Goal: Find specific page/section: Find specific page/section

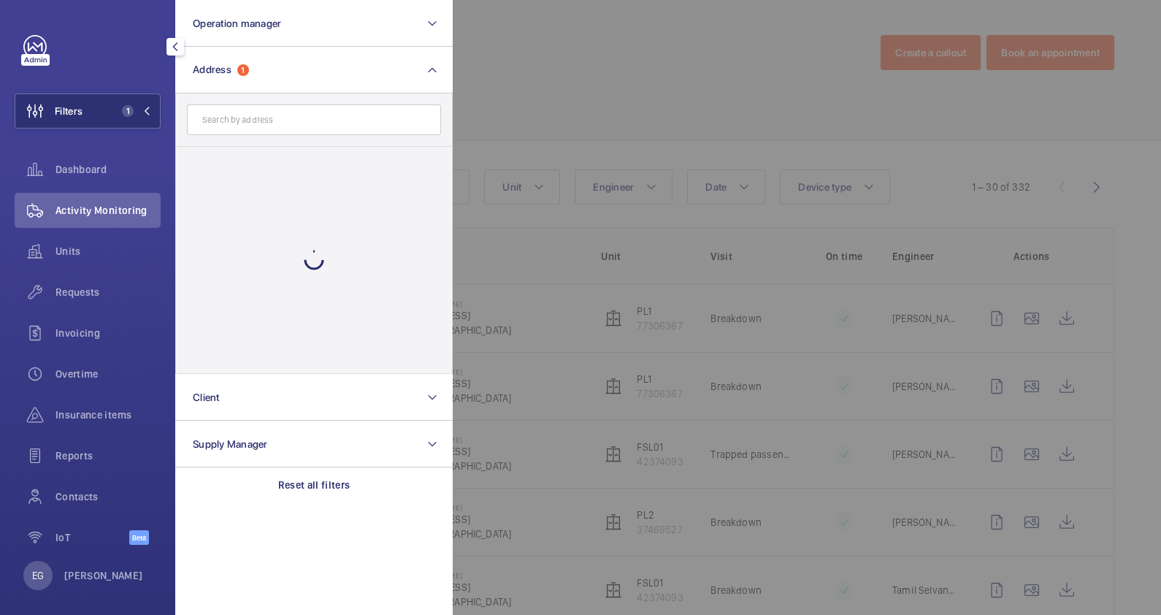
scroll to position [1368, 0]
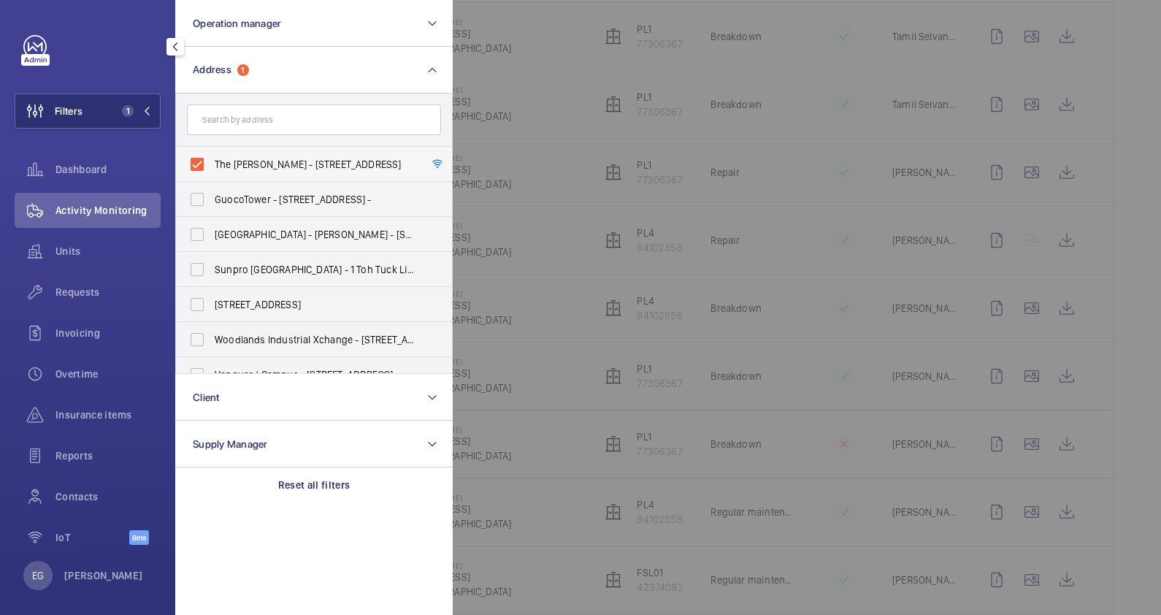
click at [264, 161] on span "The [PERSON_NAME] - [STREET_ADDRESS]" at bounding box center [315, 164] width 201 height 15
click at [212, 161] on input "The [PERSON_NAME] - [STREET_ADDRESS]" at bounding box center [196, 164] width 29 height 29
checkbox input "false"
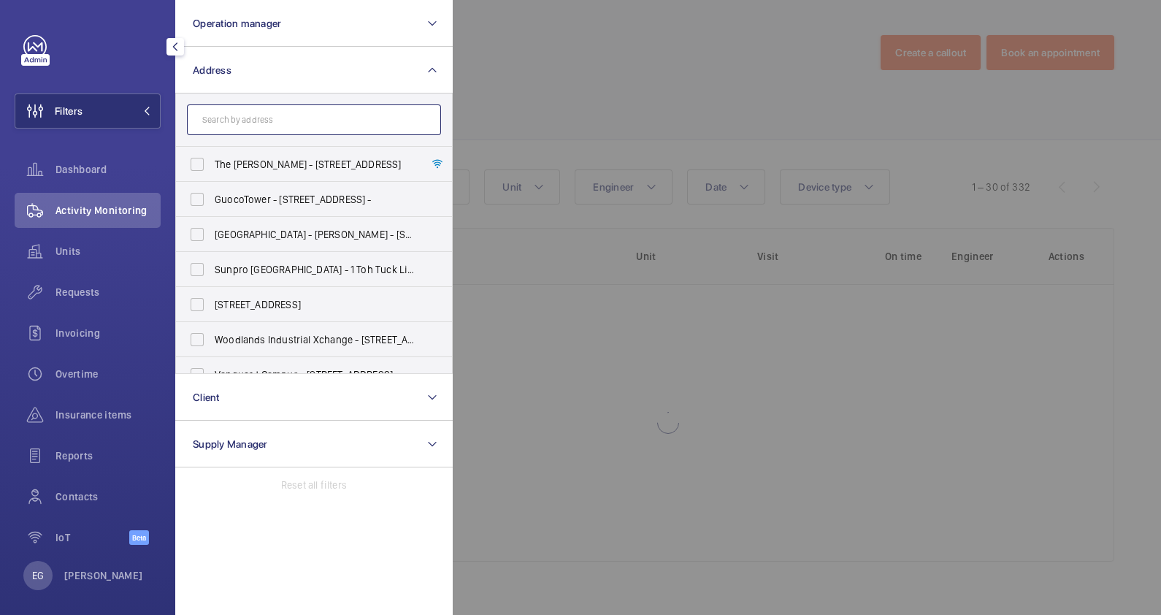
click at [281, 123] on input "text" at bounding box center [314, 119] width 254 height 31
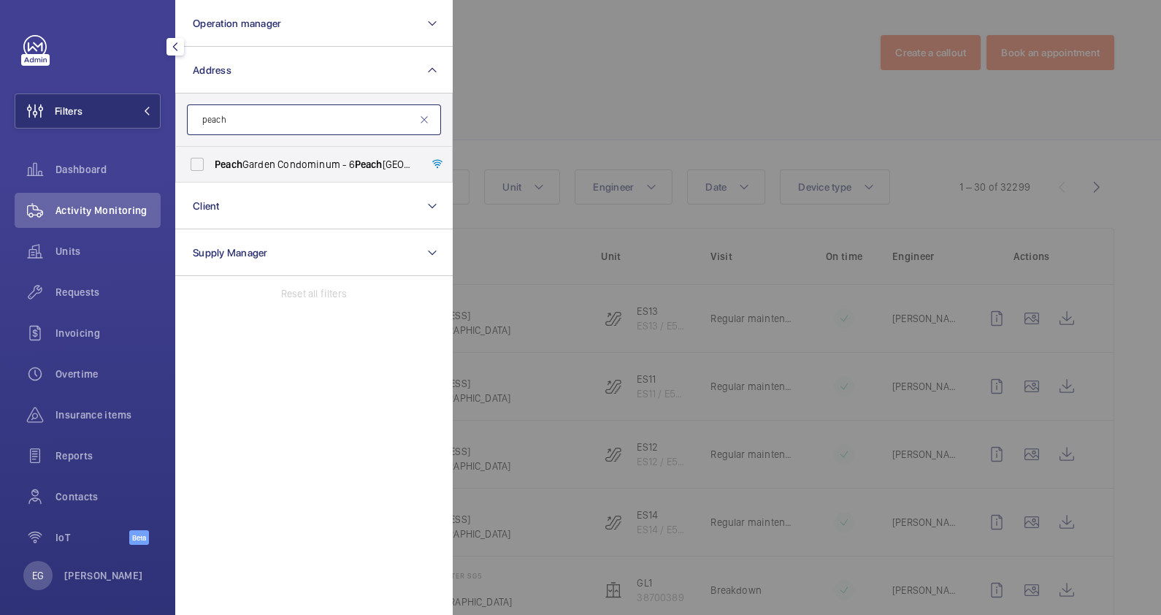
type input "peach"
click at [327, 162] on span "[GEOGRAPHIC_DATA] Condominum - [STREET_ADDRESS]" at bounding box center [315, 164] width 201 height 15
click at [212, 162] on input "[GEOGRAPHIC_DATA] Condominum - [STREET_ADDRESS]" at bounding box center [196, 164] width 29 height 29
checkbox input "true"
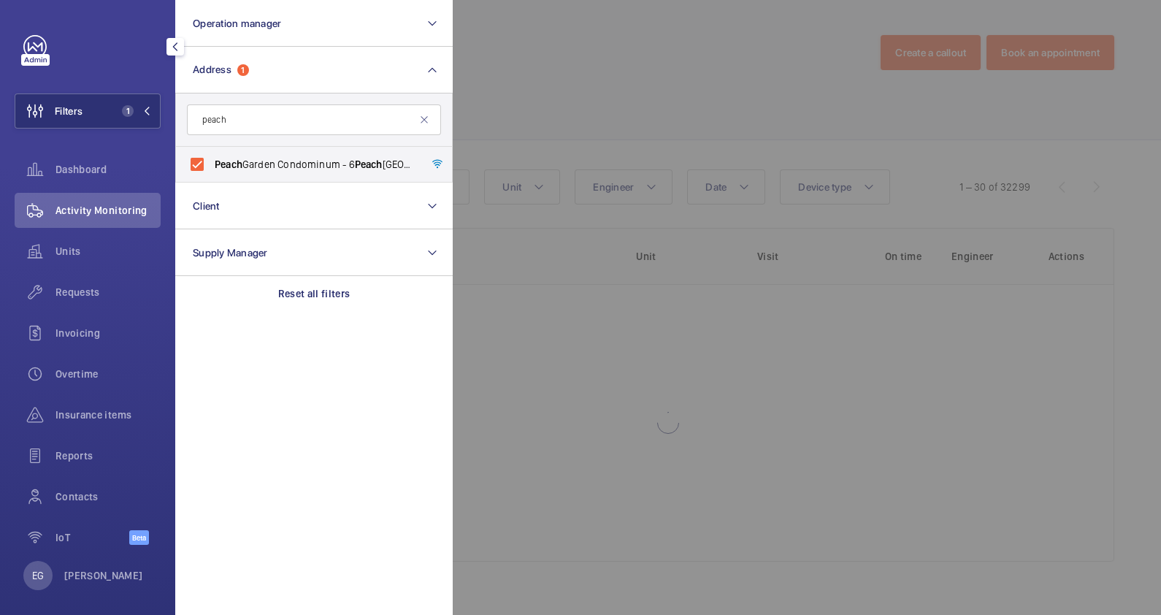
click at [556, 109] on div at bounding box center [1033, 307] width 1161 height 615
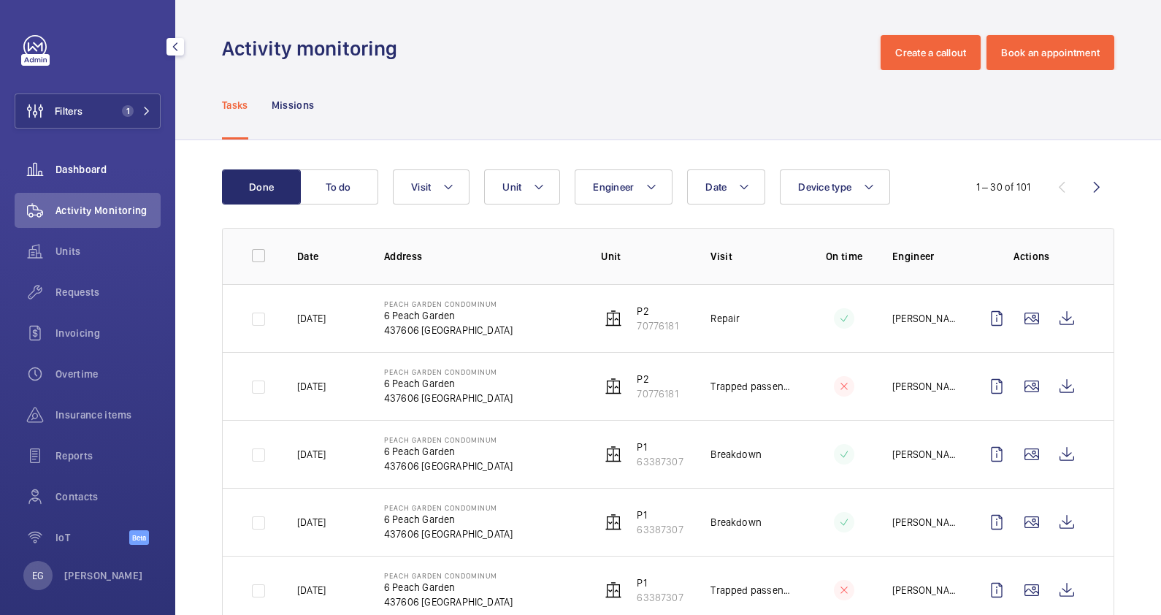
click at [67, 165] on span "Dashboard" at bounding box center [107, 169] width 105 height 15
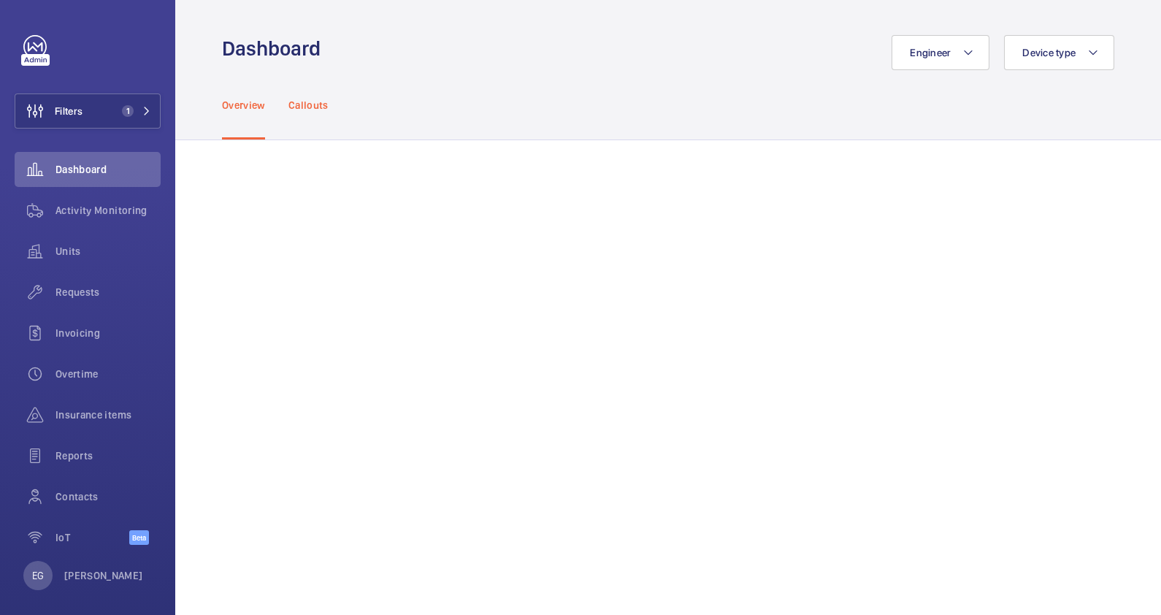
click at [315, 109] on p "Callouts" at bounding box center [308, 105] width 40 height 15
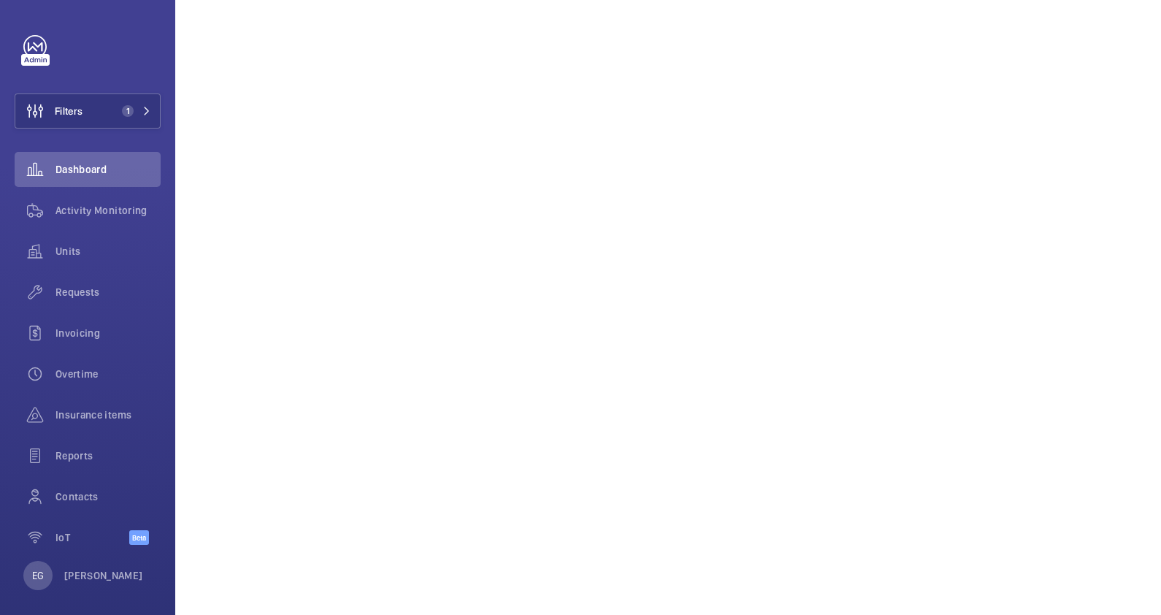
scroll to position [912, 0]
click at [126, 98] on button "Filters 1" at bounding box center [88, 110] width 146 height 35
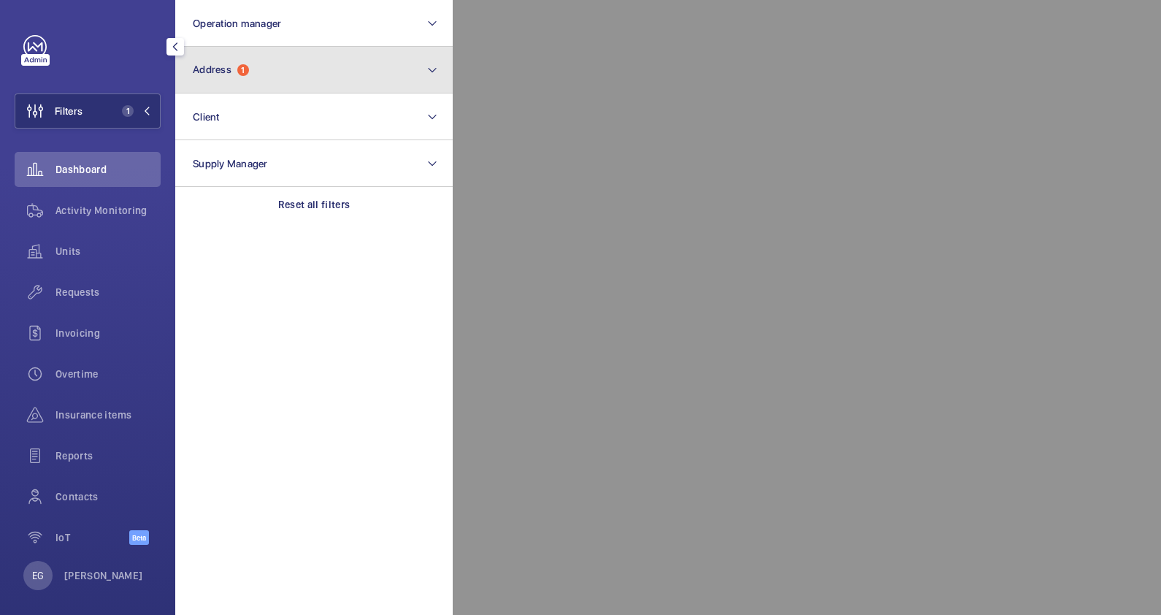
click at [263, 73] on button "Address 1" at bounding box center [313, 70] width 277 height 47
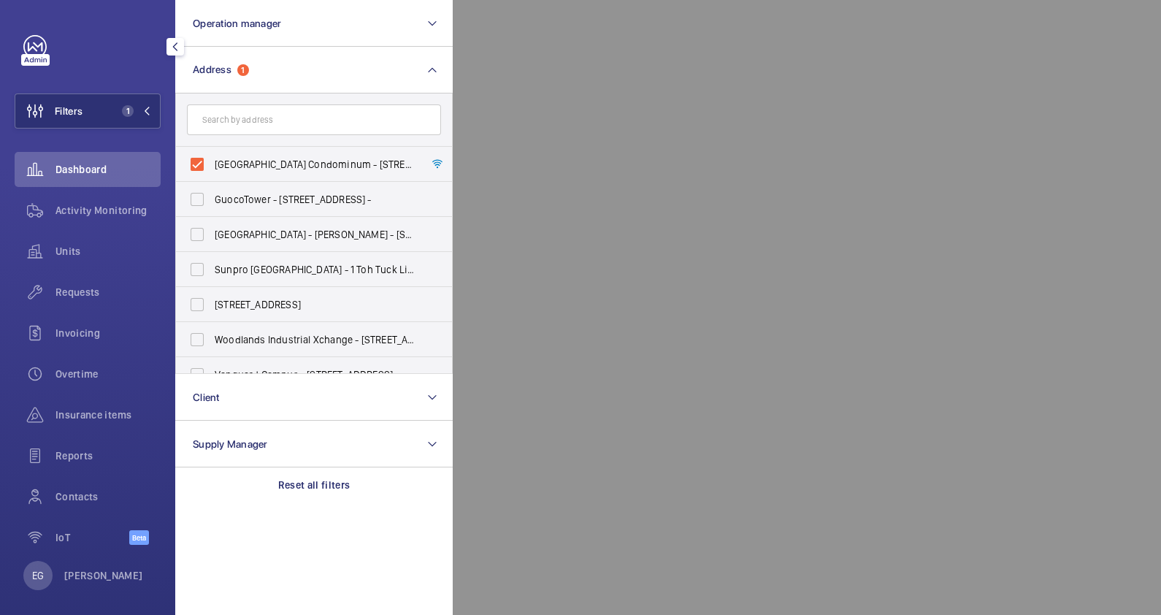
click at [635, 141] on div at bounding box center [1033, 307] width 1161 height 615
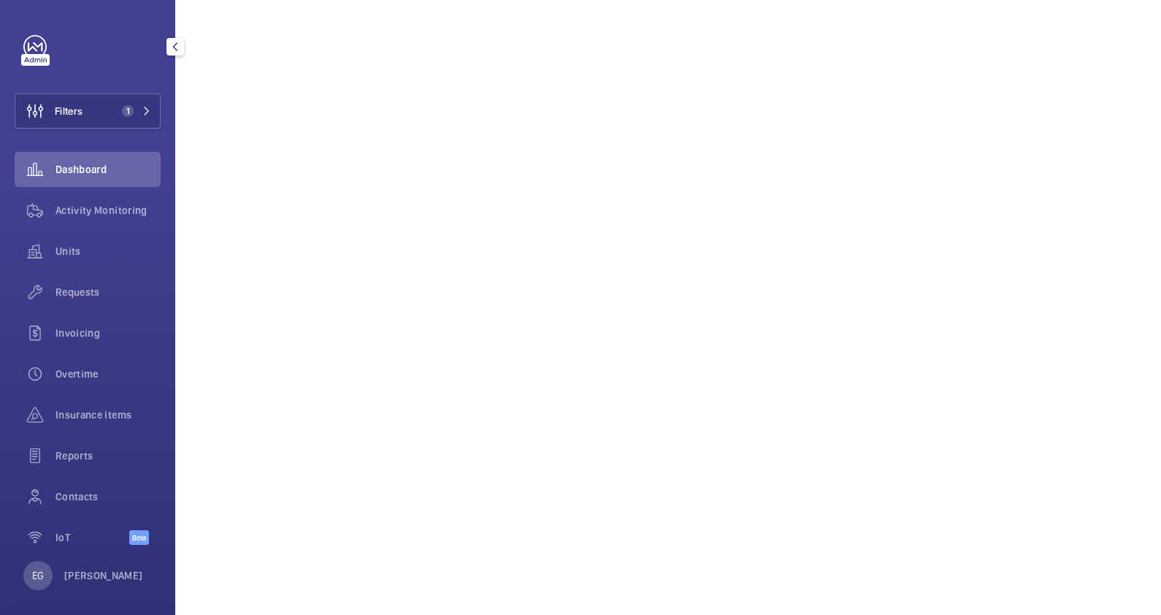
click at [95, 165] on span "Dashboard" at bounding box center [107, 169] width 105 height 15
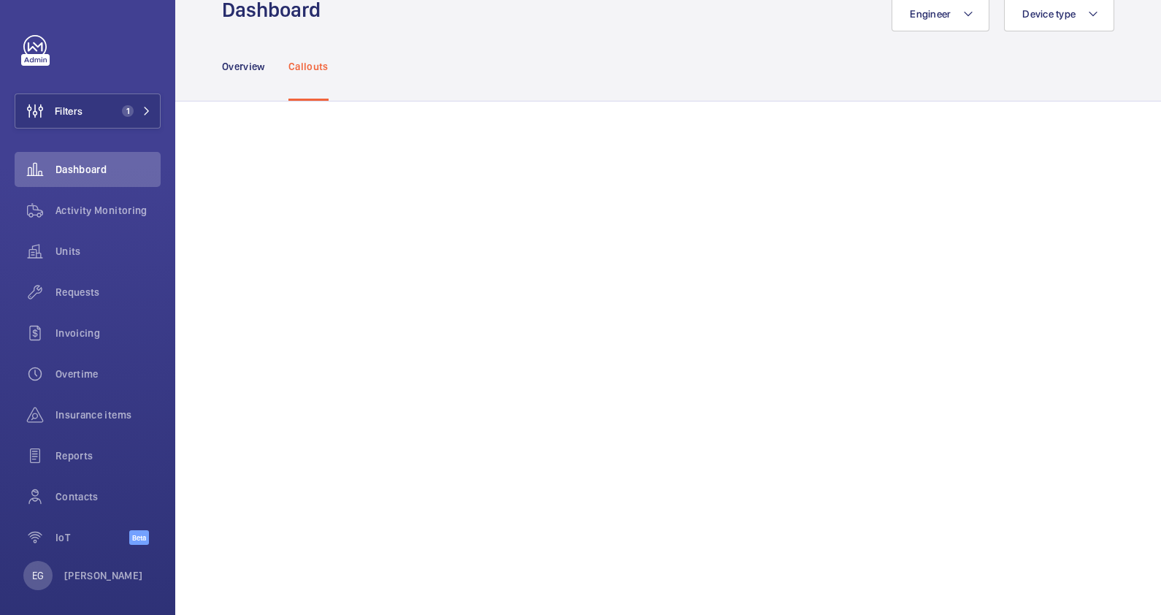
scroll to position [0, 0]
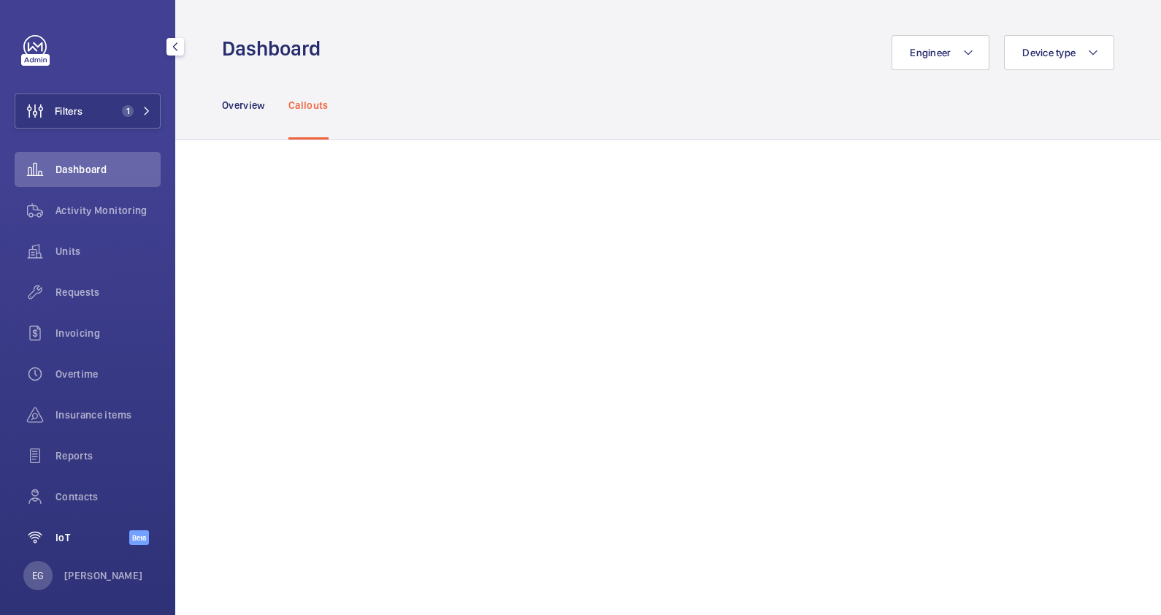
click at [84, 547] on div "IoT Beta" at bounding box center [88, 537] width 146 height 35
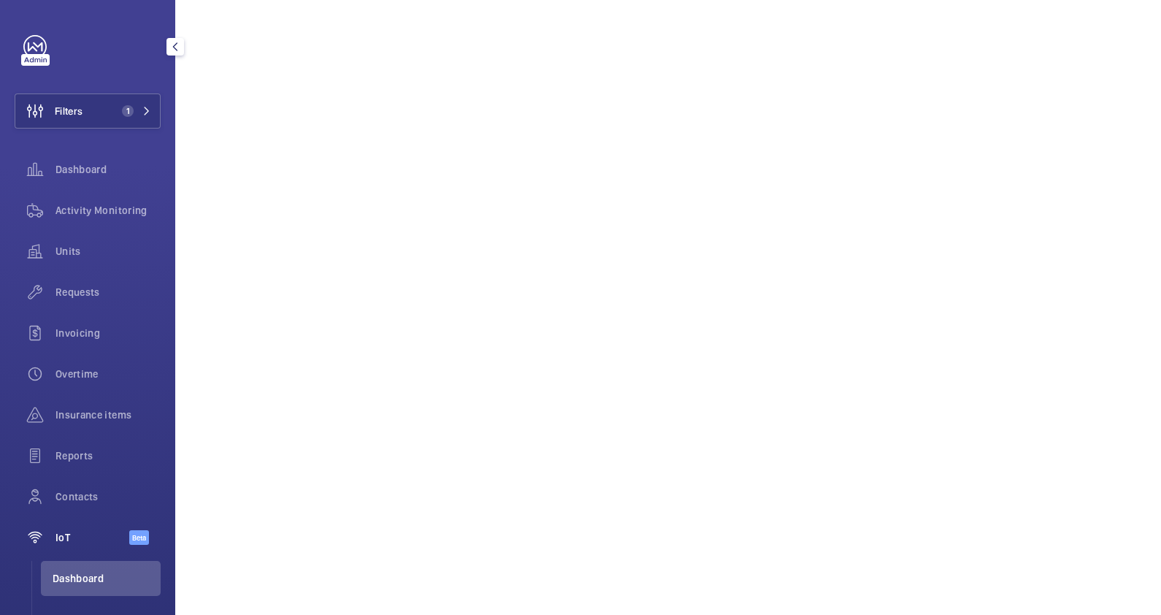
click at [81, 535] on span "IoT" at bounding box center [92, 537] width 74 height 15
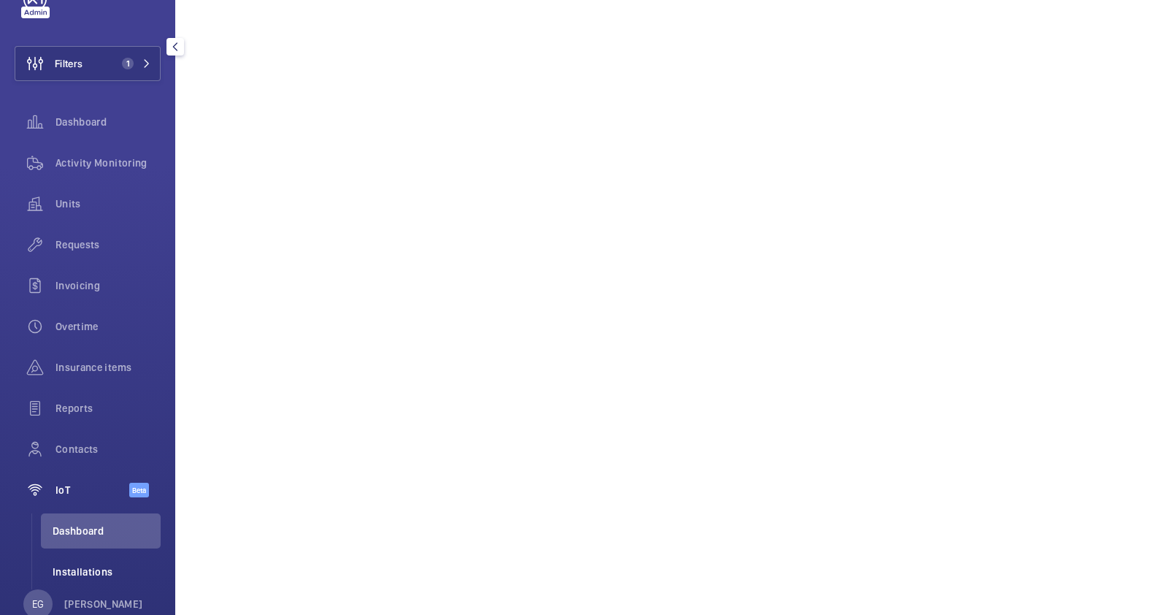
scroll to position [85, 0]
